Goal: Information Seeking & Learning: Compare options

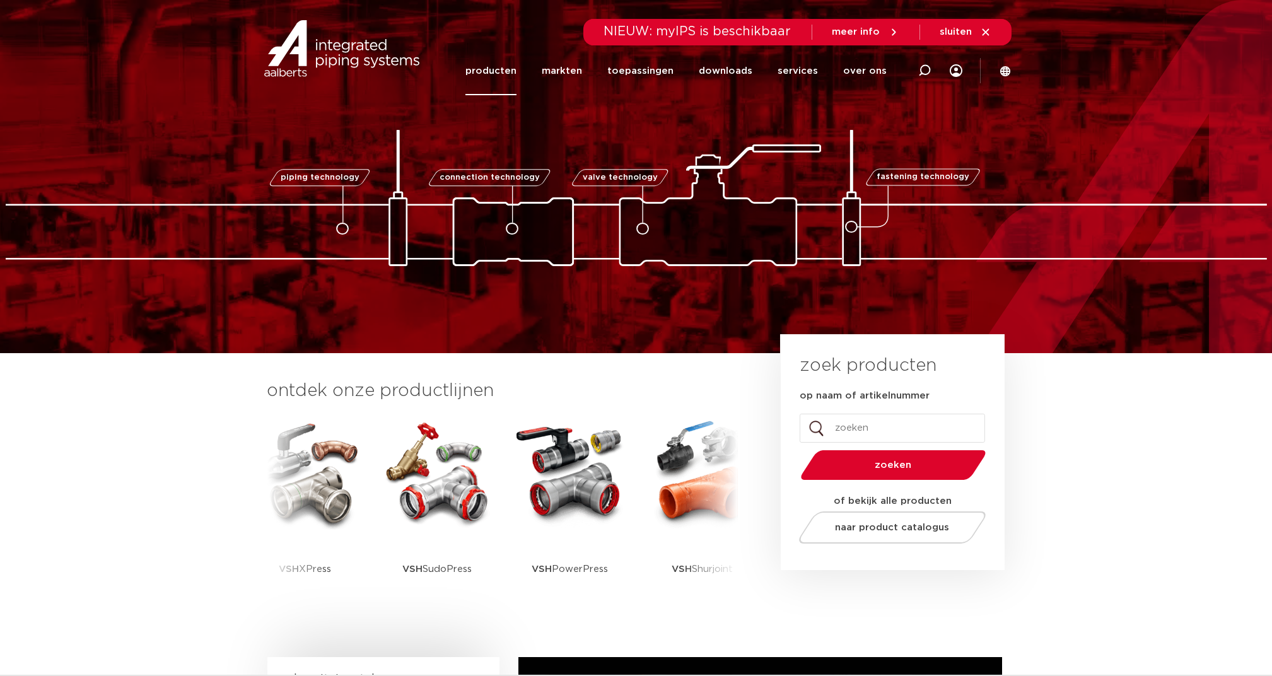
click at [504, 70] on link "producten" at bounding box center [491, 71] width 51 height 49
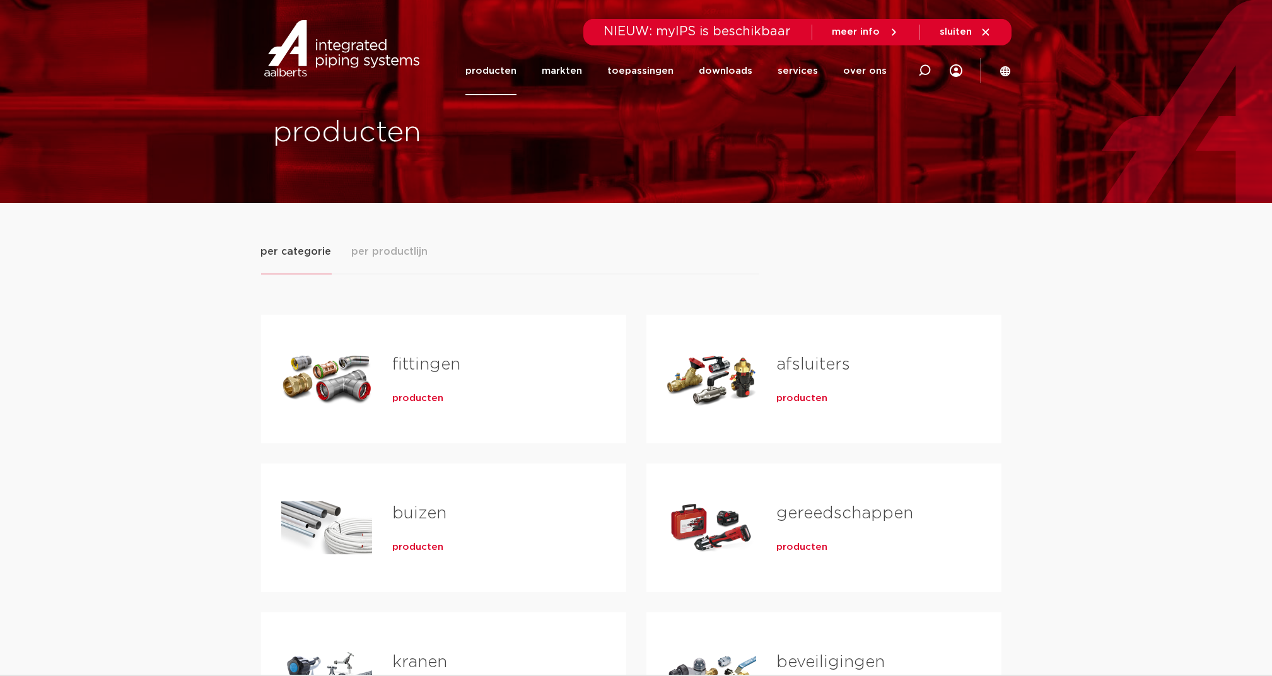
click at [404, 245] on span "per productlijn" at bounding box center [390, 251] width 76 height 15
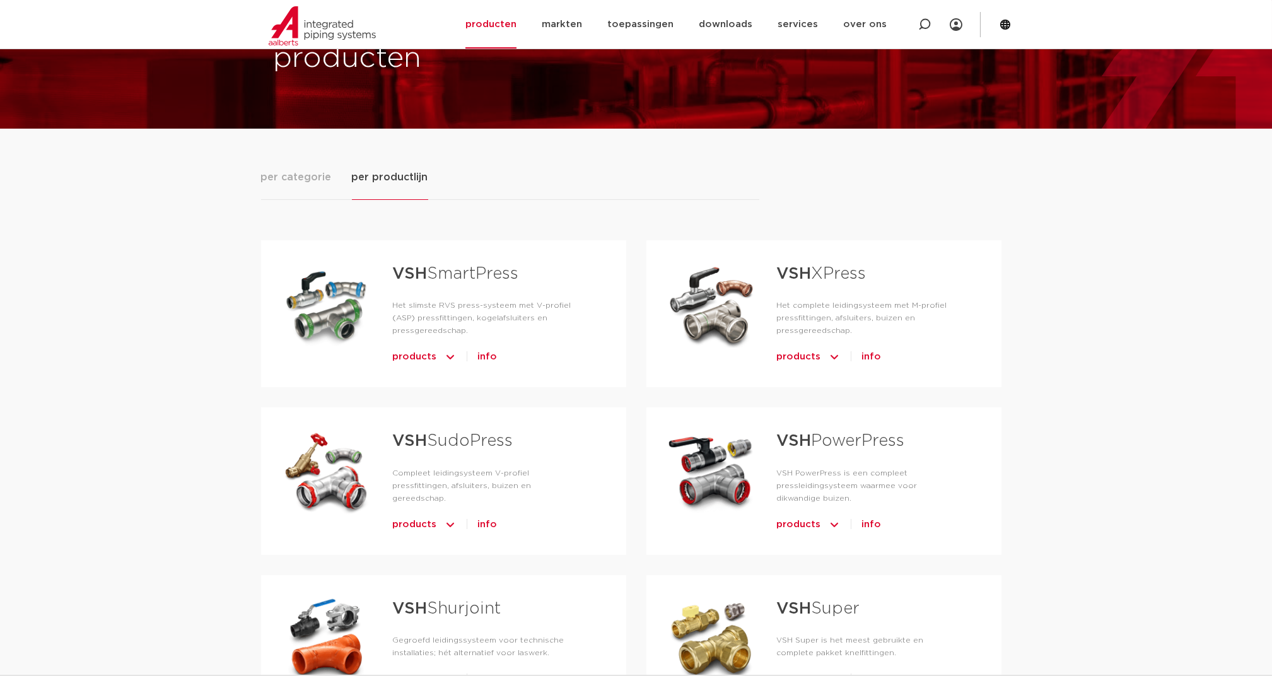
scroll to position [84, 0]
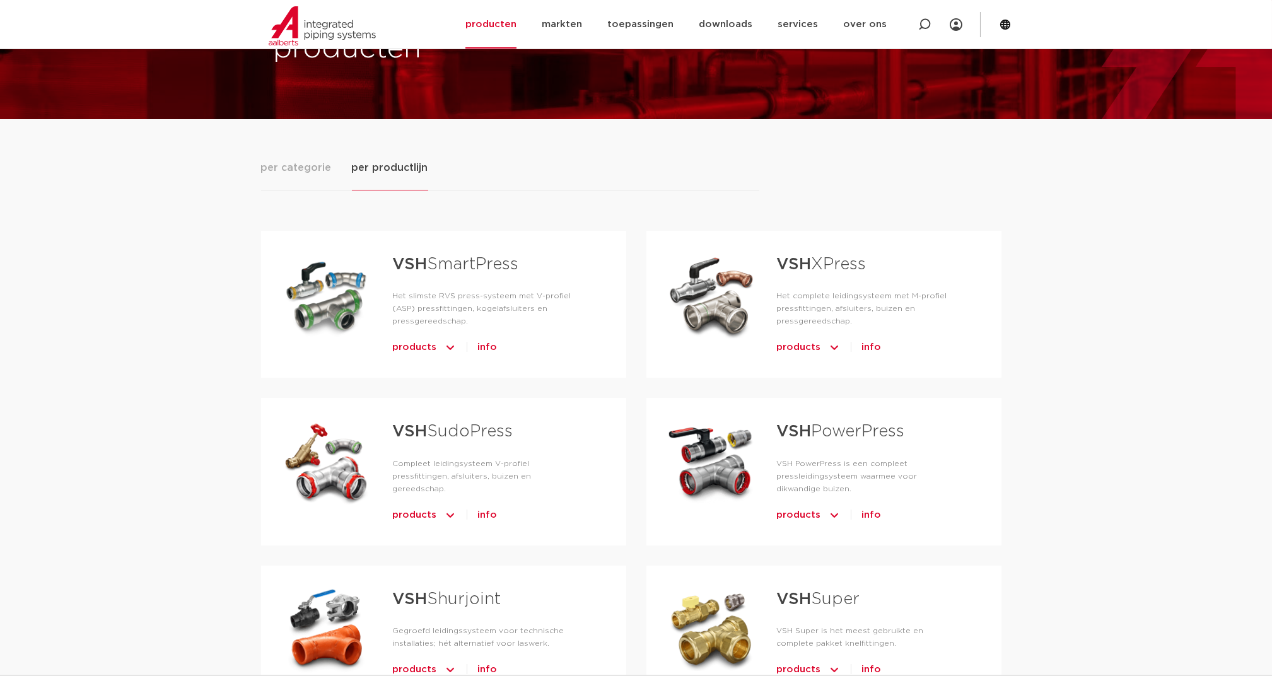
click at [417, 424] on strong "VSH" at bounding box center [409, 431] width 35 height 16
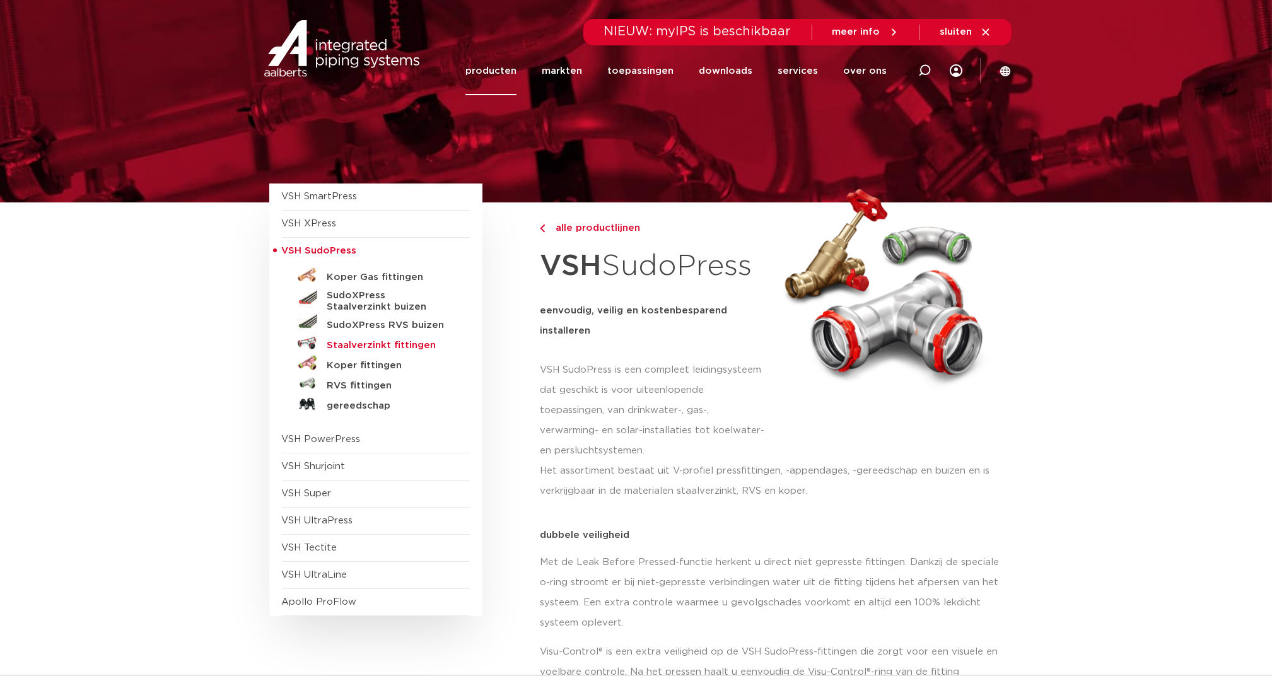
click at [372, 344] on h5 "Staalverzinkt fittingen" at bounding box center [389, 345] width 125 height 11
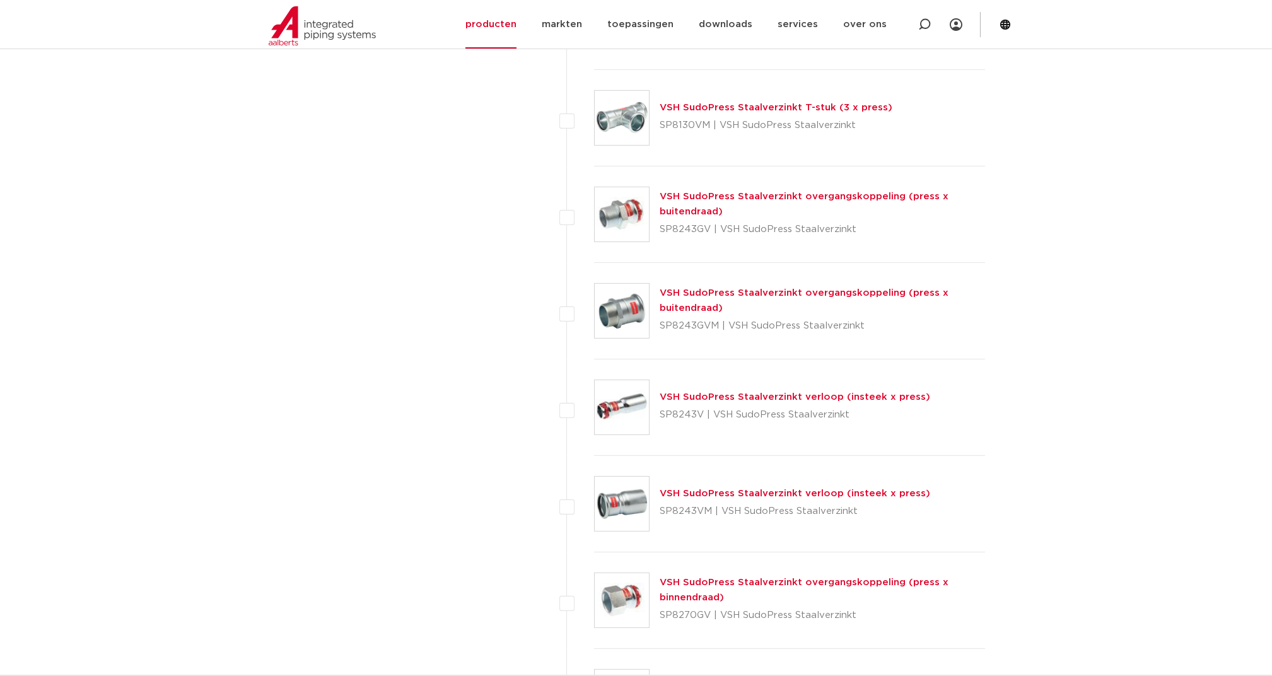
scroll to position [2226, 0]
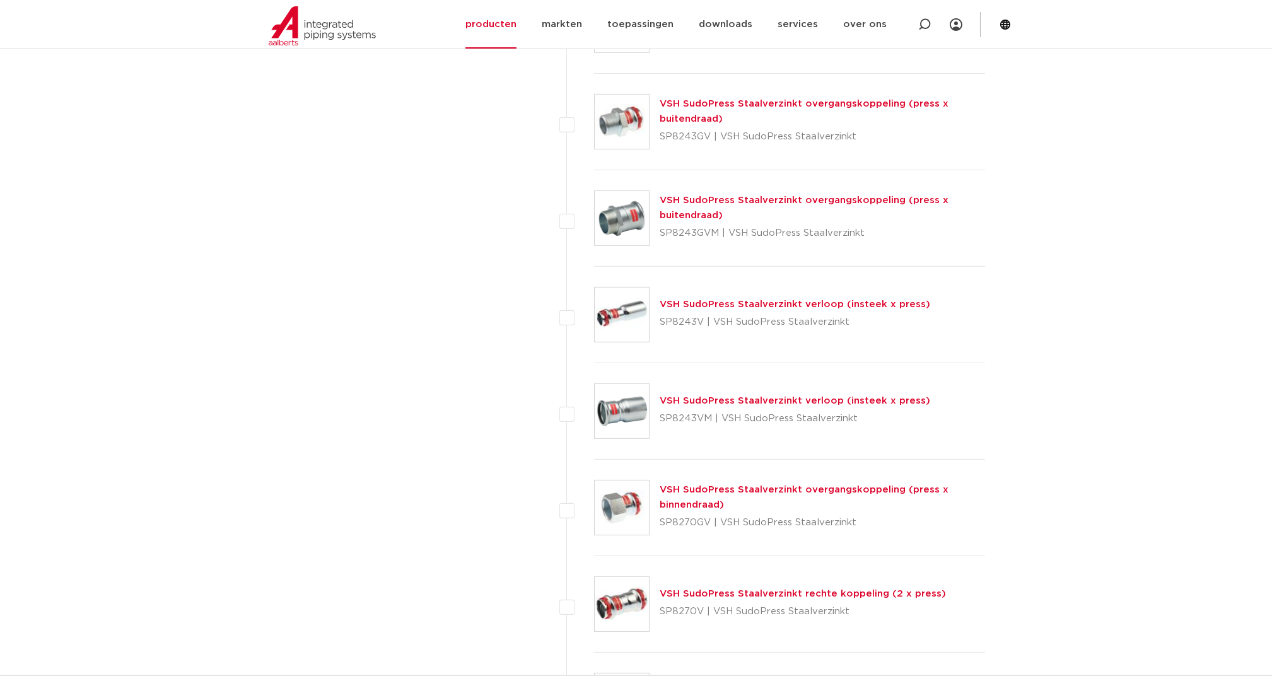
click at [692, 485] on link "VSH SudoPress Staalverzinkt overgangskoppeling (press x binnendraad)" at bounding box center [804, 497] width 289 height 25
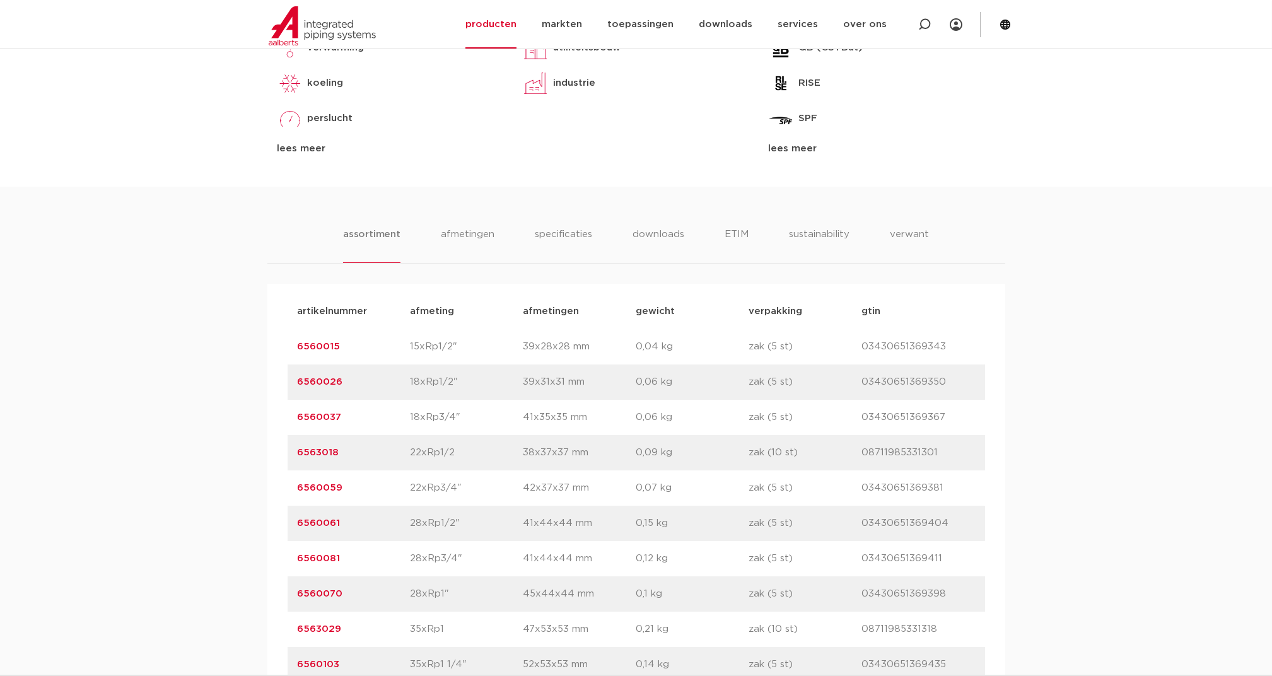
scroll to position [672, 0]
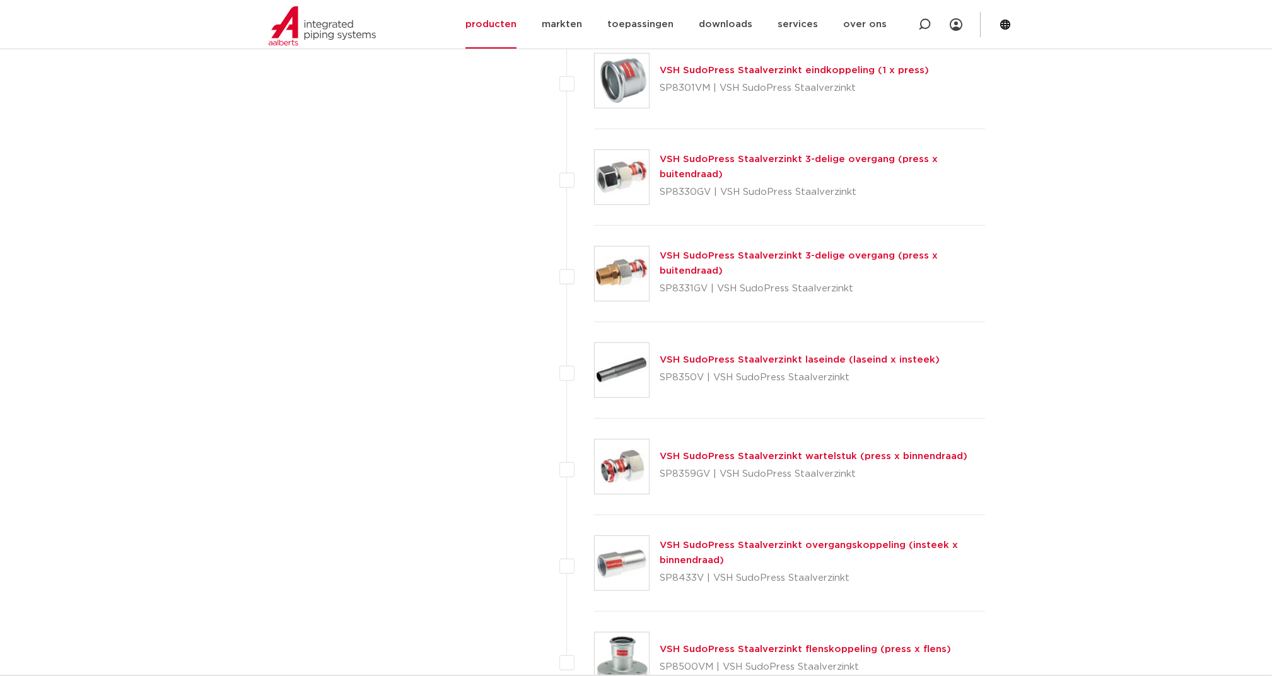
scroll to position [3319, 0]
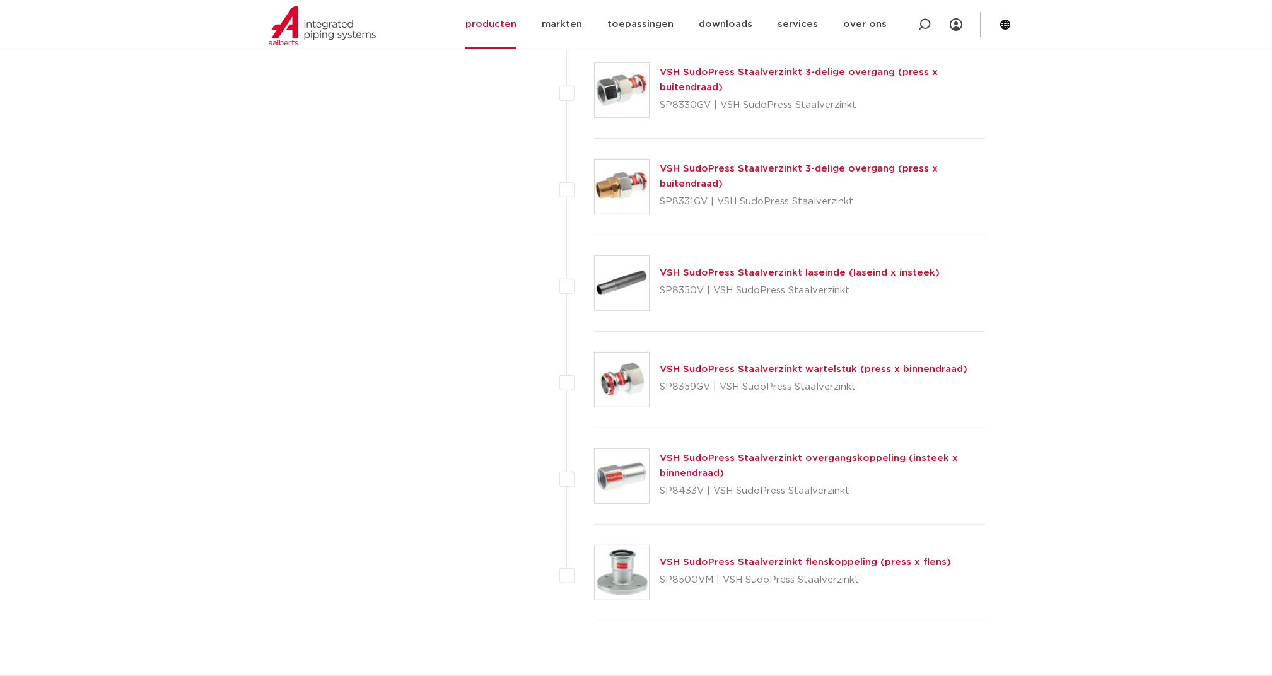
click at [699, 365] on link "VSH SudoPress Staalverzinkt wartelstuk (press x binnendraad)" at bounding box center [814, 369] width 308 height 9
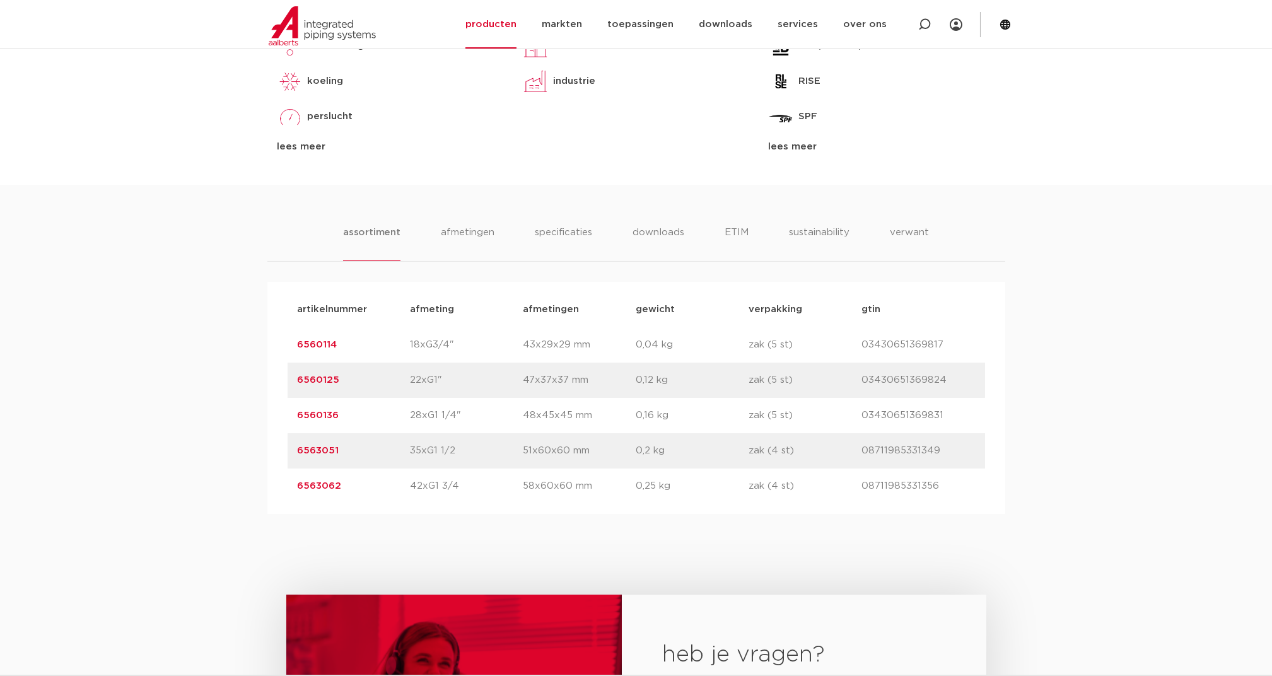
scroll to position [672, 0]
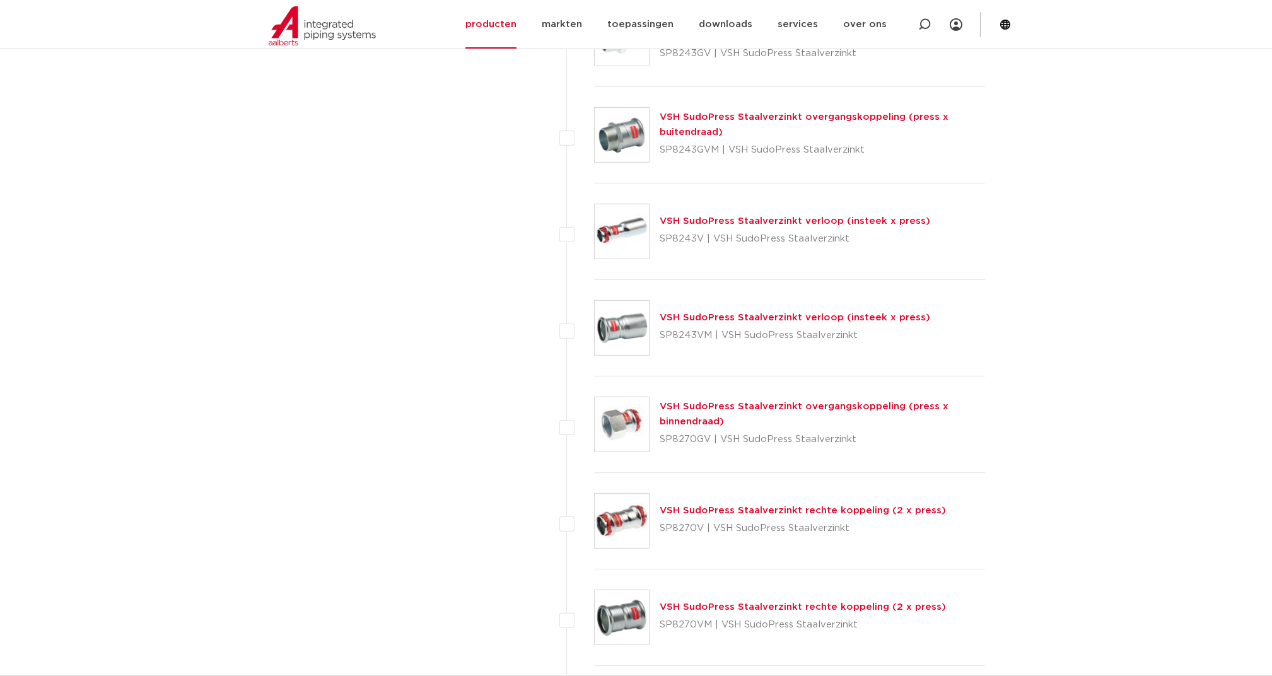
scroll to position [2394, 0]
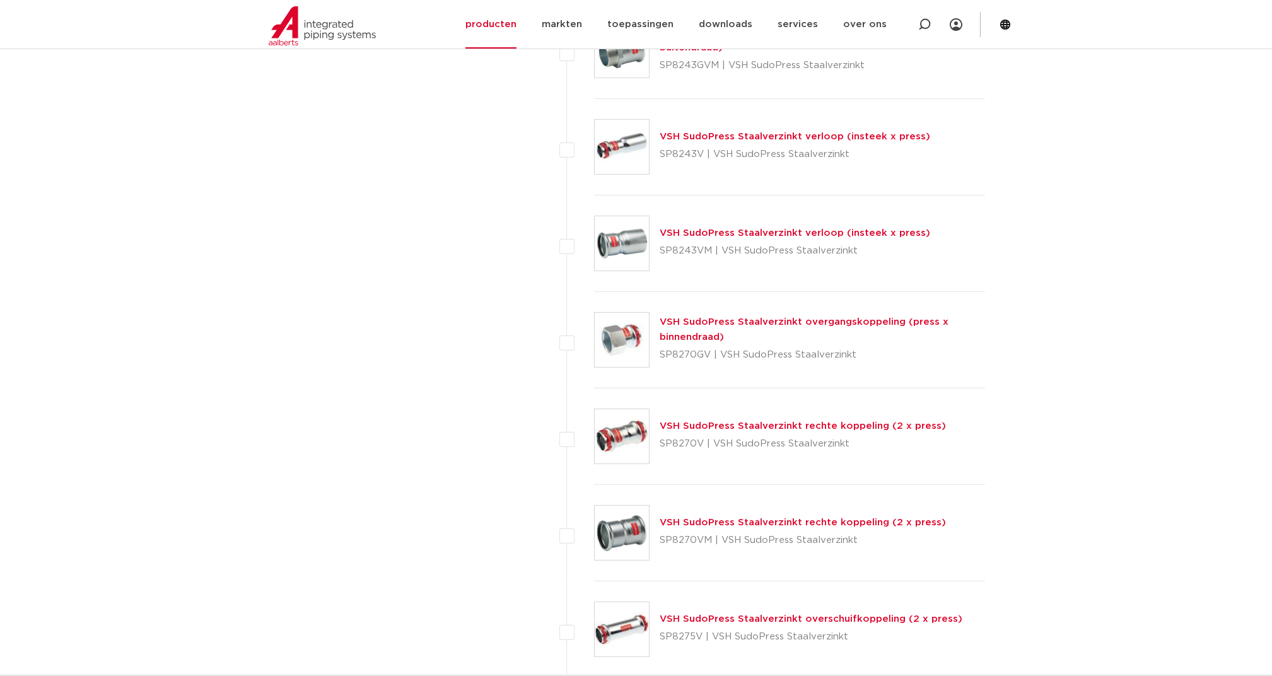
click at [683, 324] on link "VSH SudoPress Staalverzinkt overgangskoppeling (press x binnendraad)" at bounding box center [804, 329] width 289 height 25
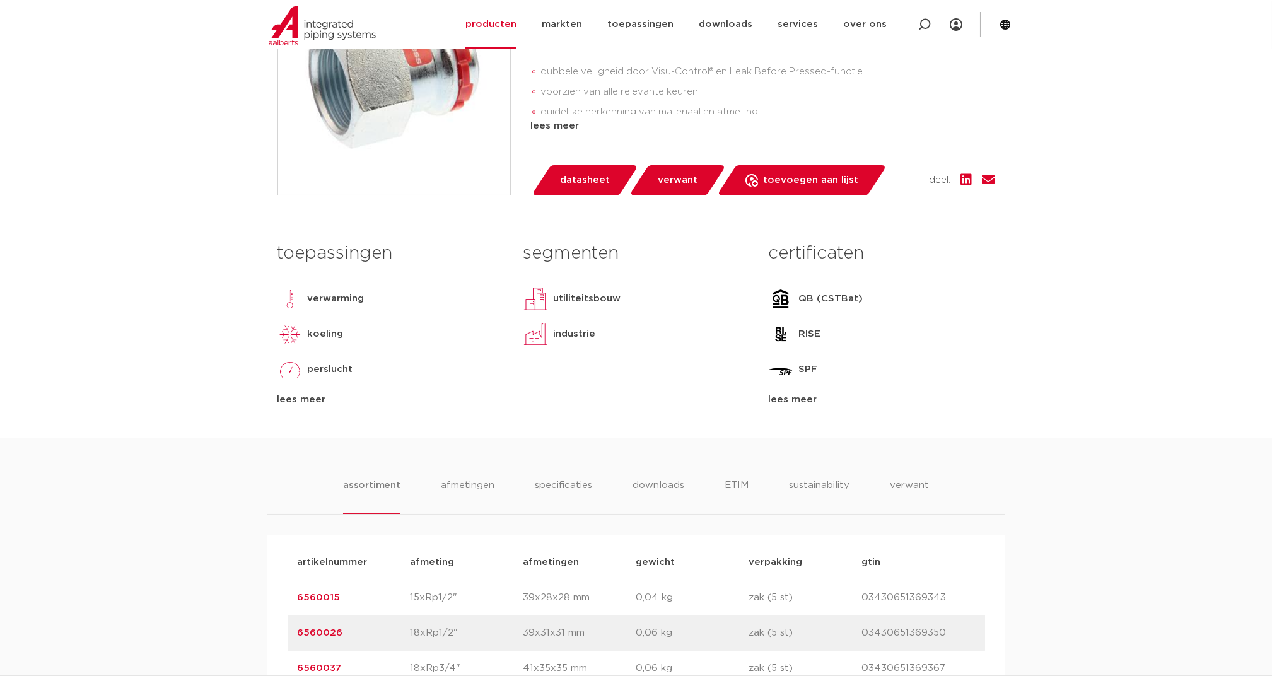
scroll to position [505, 0]
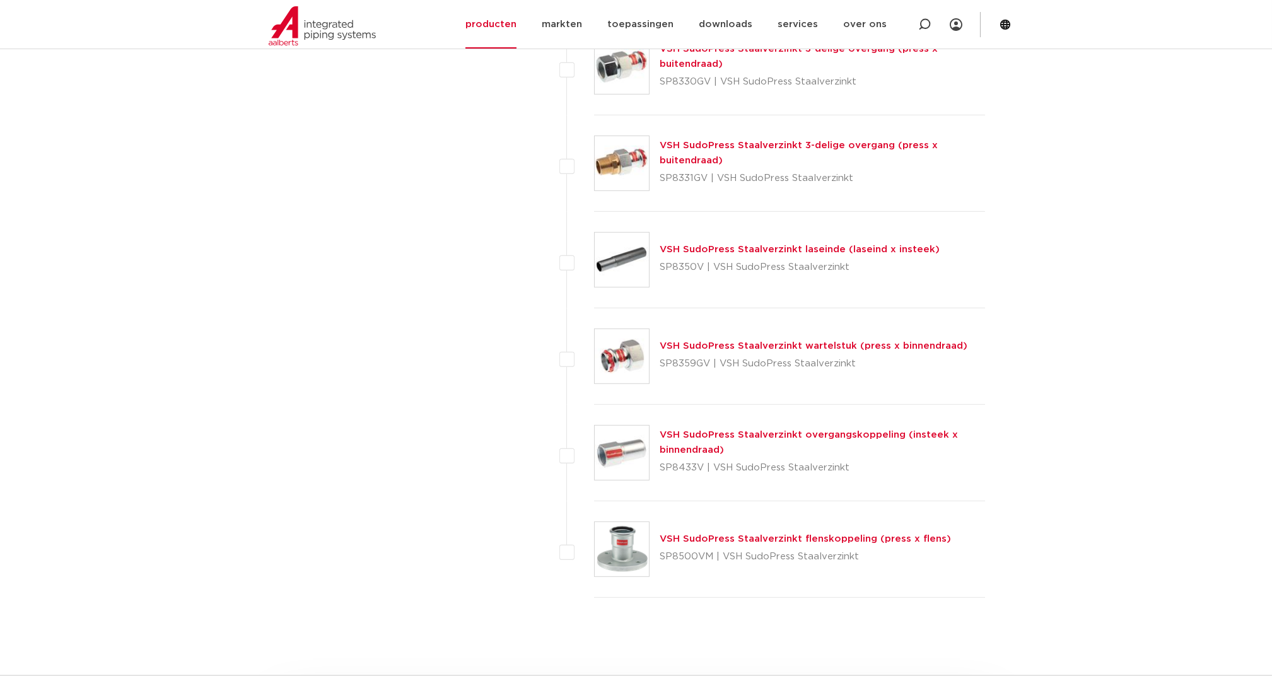
scroll to position [3403, 0]
